Goal: Transaction & Acquisition: Book appointment/travel/reservation

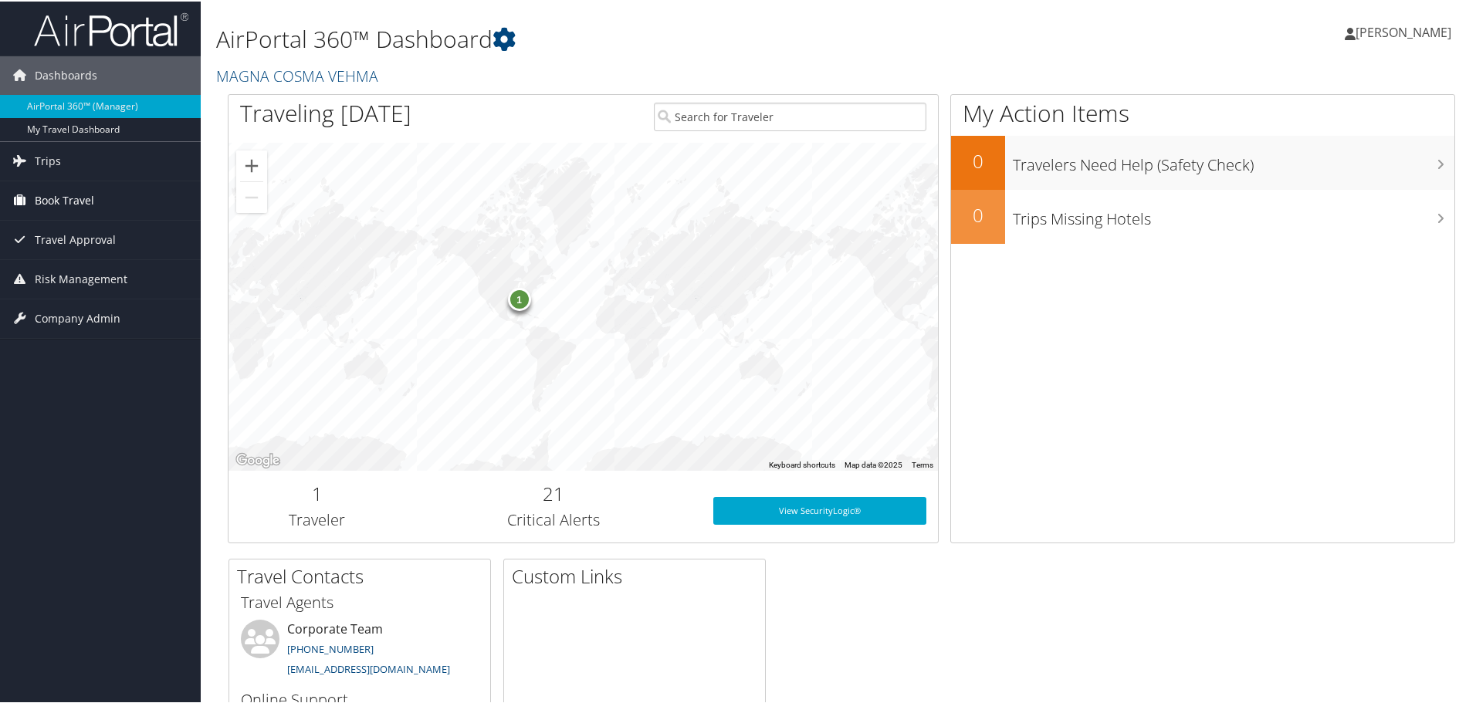
click at [79, 195] on span "Book Travel" at bounding box center [64, 199] width 59 height 39
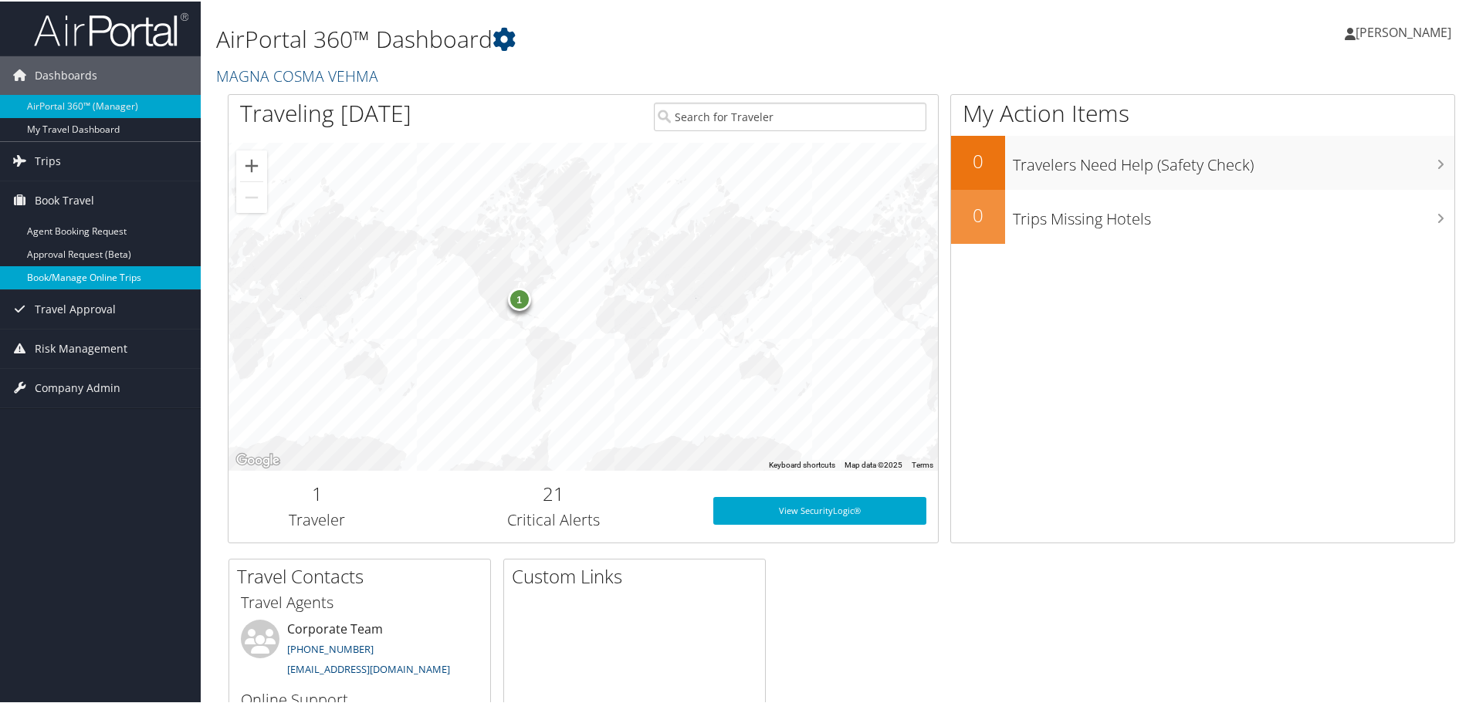
click at [98, 272] on link "Book/Manage Online Trips" at bounding box center [100, 276] width 201 height 23
click at [1418, 31] on span "[PERSON_NAME]" at bounding box center [1404, 30] width 96 height 17
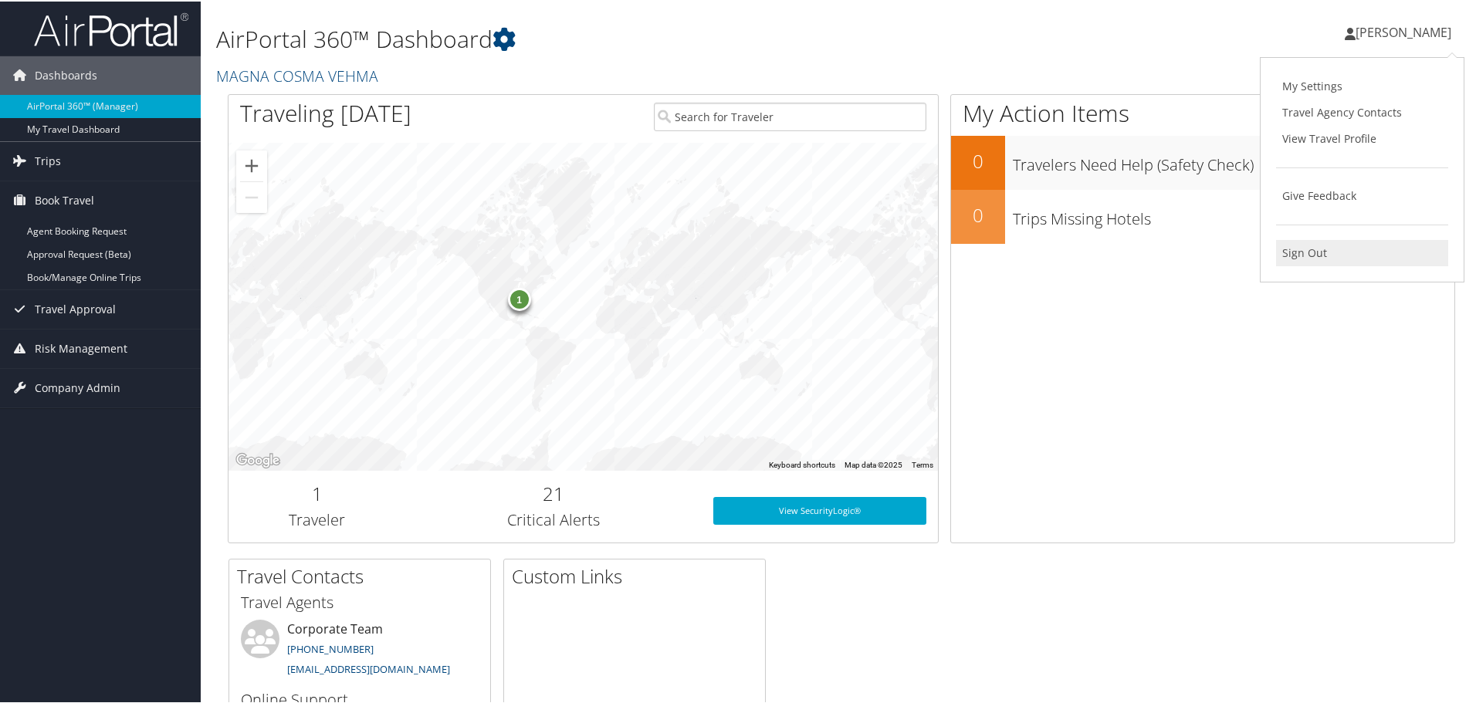
click at [1307, 254] on link "Sign Out" at bounding box center [1362, 252] width 172 height 26
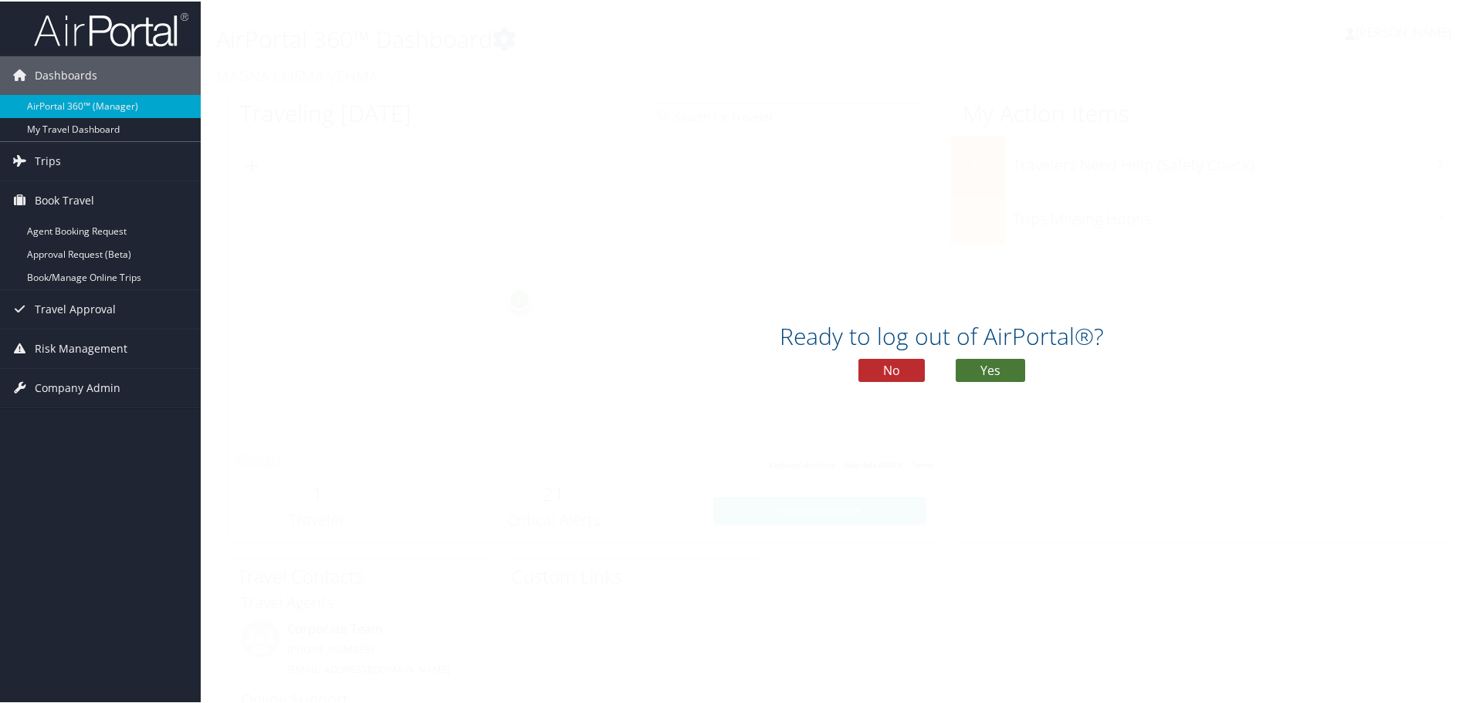
click at [984, 368] on button "Yes" at bounding box center [990, 368] width 69 height 23
